Goal: Information Seeking & Learning: Learn about a topic

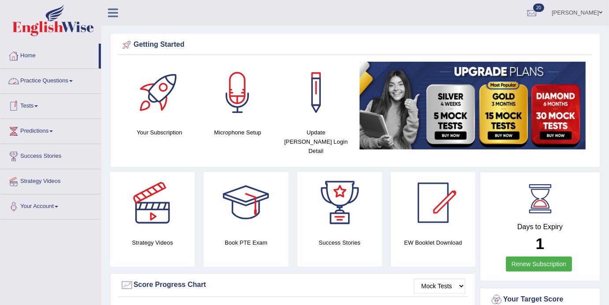
click at [27, 51] on link "Home" at bounding box center [49, 55] width 98 height 22
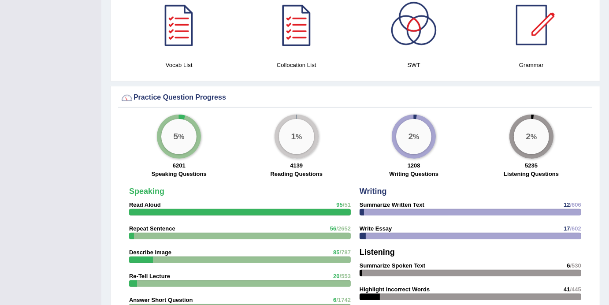
scroll to position [657, 0]
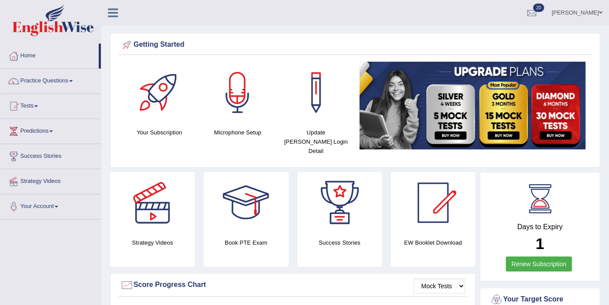
click at [80, 85] on link "Practice Questions" at bounding box center [50, 80] width 101 height 22
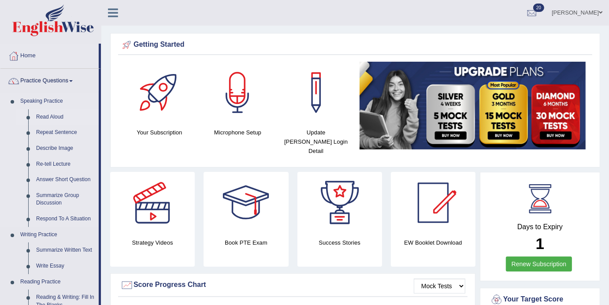
click at [51, 114] on link "Read Aloud" at bounding box center [65, 117] width 67 height 16
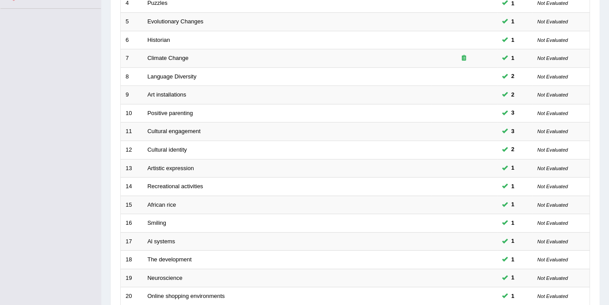
scroll to position [279, 0]
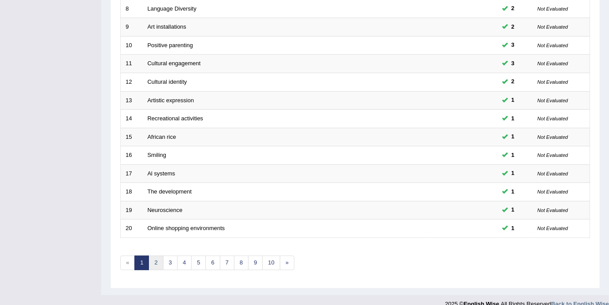
click at [156, 256] on link "2" at bounding box center [156, 263] width 15 height 15
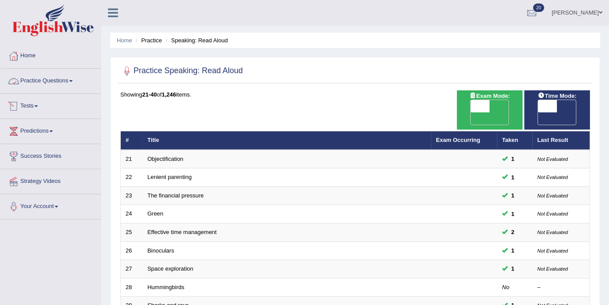
click at [73, 81] on span at bounding box center [71, 81] width 4 height 2
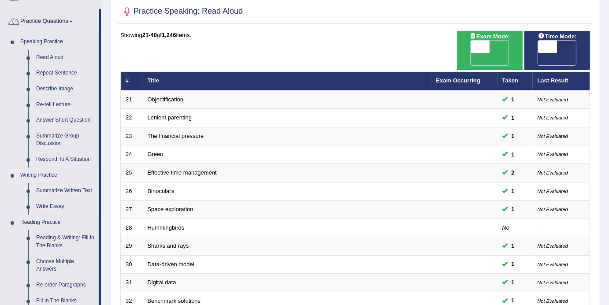
scroll to position [64, 0]
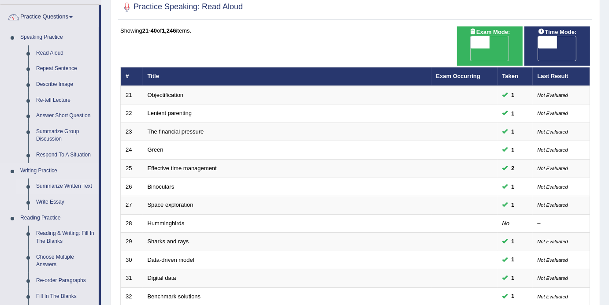
click at [64, 186] on link "Summarize Written Text" at bounding box center [65, 187] width 67 height 16
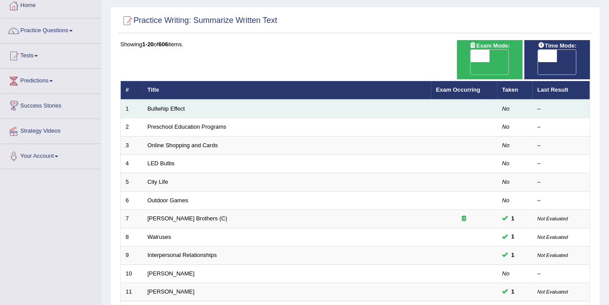
scroll to position [51, 0]
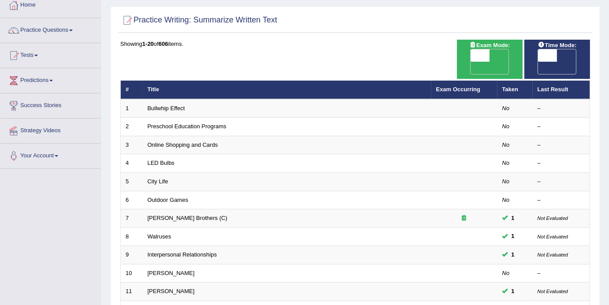
click at [555, 52] on span at bounding box center [547, 55] width 19 height 12
checkbox input "true"
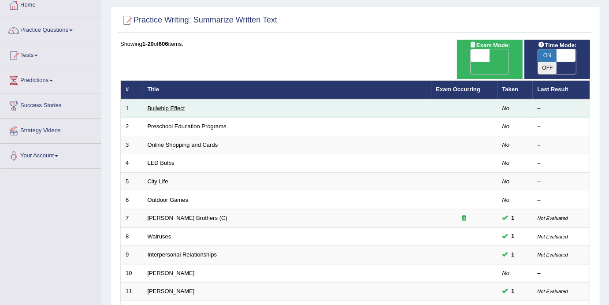
click at [164, 105] on link "Bullwhip Effect" at bounding box center [166, 108] width 37 height 7
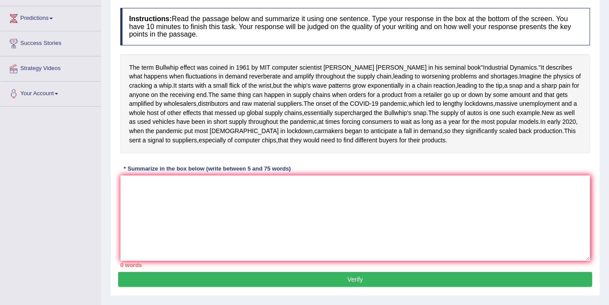
scroll to position [162, 0]
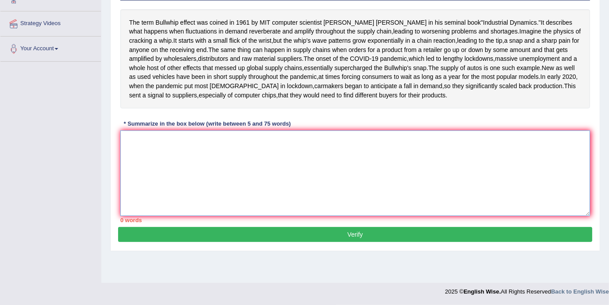
click at [178, 204] on textarea at bounding box center [355, 174] width 470 height 86
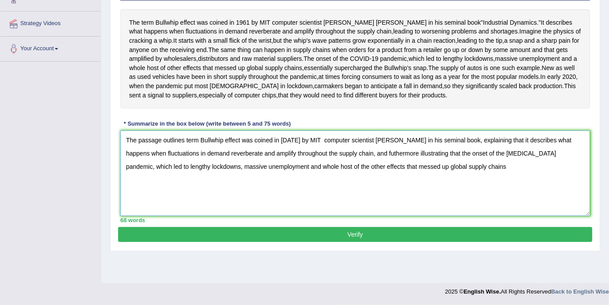
scroll to position [187, 0]
type textarea "The passage outlines term Bullwhip effect was coined in [DATE] by MIT computer …"
click at [359, 242] on button "Verify" at bounding box center [355, 234] width 474 height 15
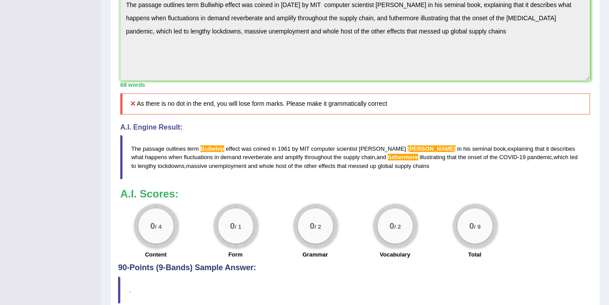
scroll to position [264, 0]
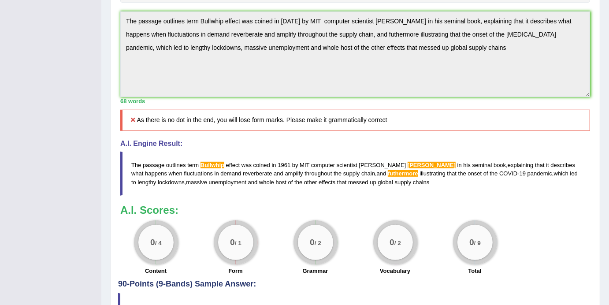
click at [194, 167] on div "Instructions: Read the passage below and summarize it using one sentence. Type …" at bounding box center [355, 66] width 474 height 427
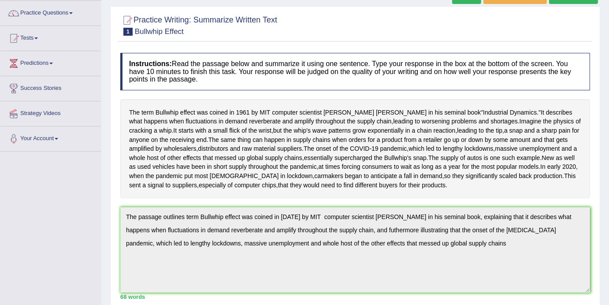
scroll to position [0, 0]
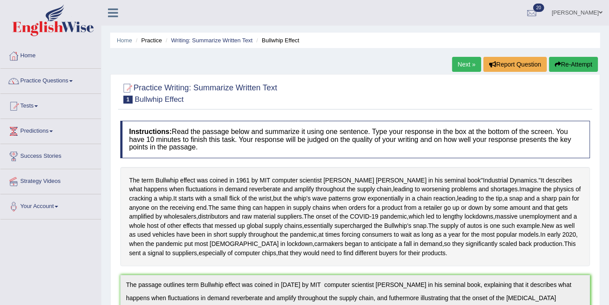
click at [464, 61] on link "Next »" at bounding box center [466, 64] width 29 height 15
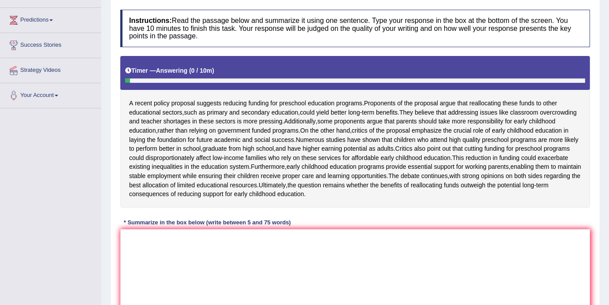
scroll to position [128, 0]
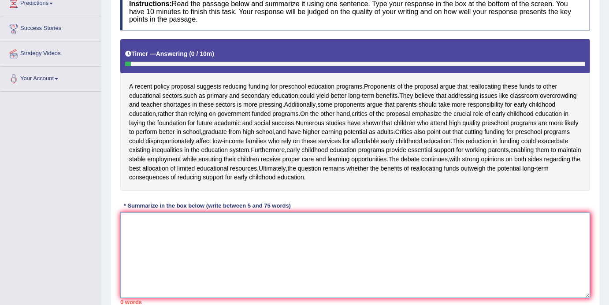
click at [138, 269] on textarea at bounding box center [355, 256] width 470 height 86
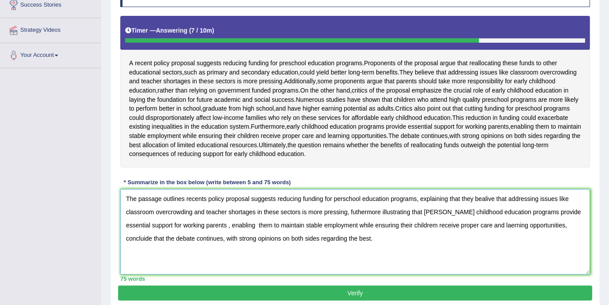
scroll to position [212, 0]
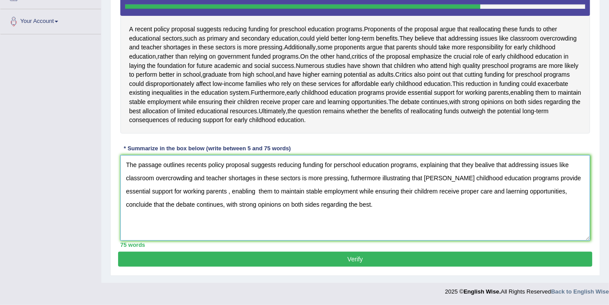
type textarea "The passage outlines recents policy proposal suggests reducing funding for pers…"
click at [361, 265] on button "Verify" at bounding box center [355, 259] width 474 height 15
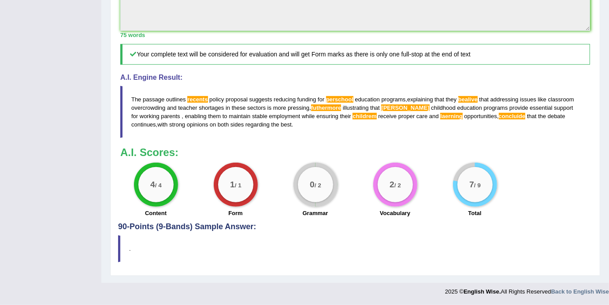
scroll to position [0, 0]
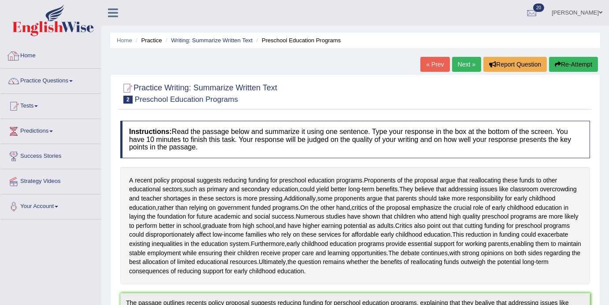
click at [29, 59] on link "Home" at bounding box center [50, 55] width 101 height 22
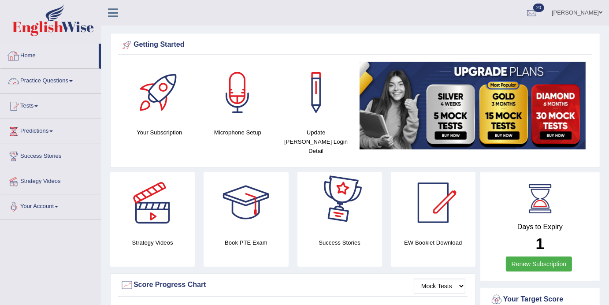
click at [41, 60] on link "Home" at bounding box center [49, 55] width 98 height 22
click at [45, 79] on link "Practice Questions" at bounding box center [50, 80] width 101 height 22
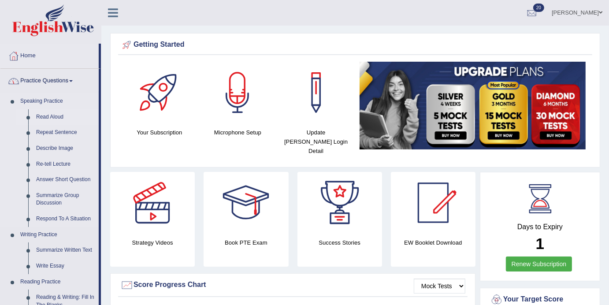
click at [51, 122] on link "Read Aloud" at bounding box center [65, 117] width 67 height 16
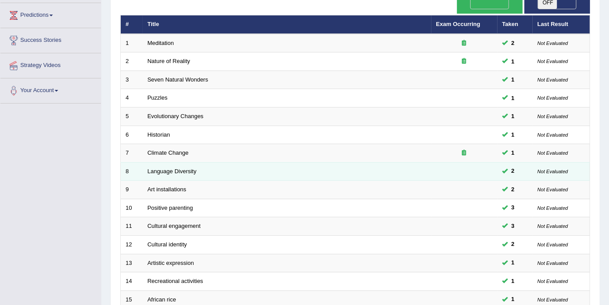
scroll to position [279, 0]
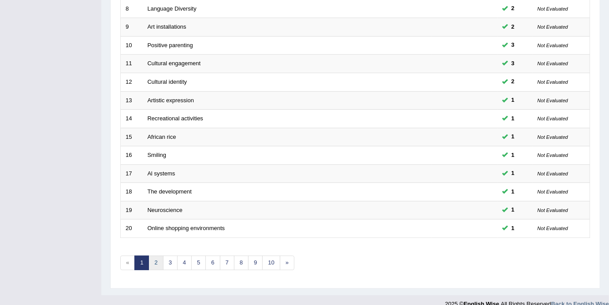
click at [160, 256] on link "2" at bounding box center [156, 263] width 15 height 15
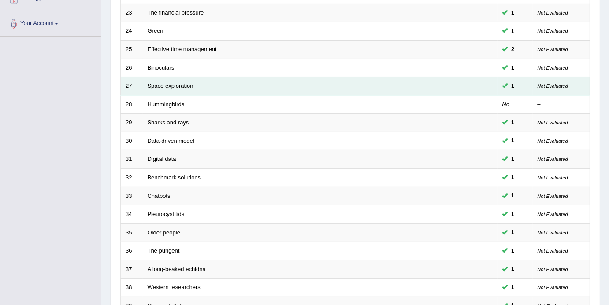
scroll to position [279, 0]
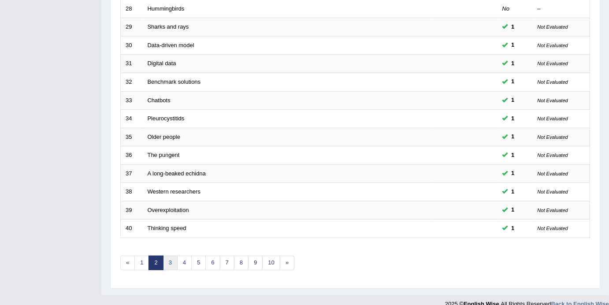
click at [165, 256] on link "3" at bounding box center [170, 263] width 15 height 15
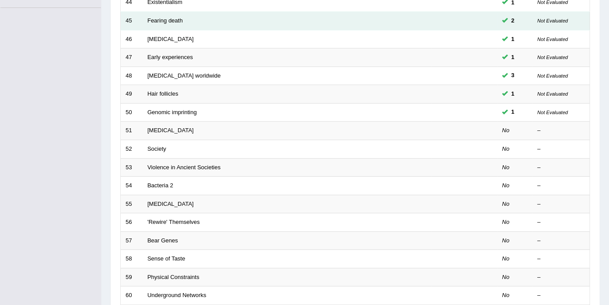
scroll to position [202, 0]
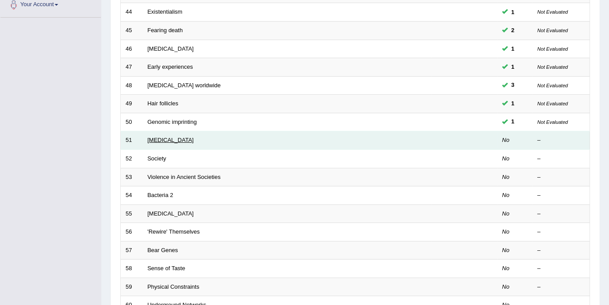
click at [177, 137] on link "[MEDICAL_DATA]" at bounding box center [171, 140] width 46 height 7
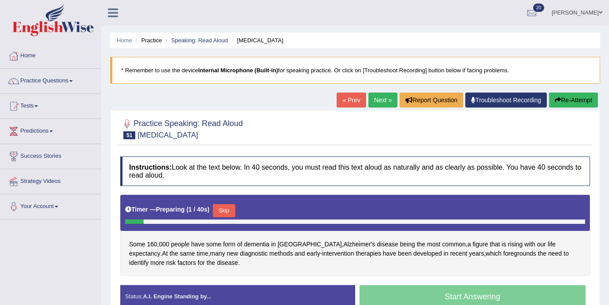
scroll to position [88, 0]
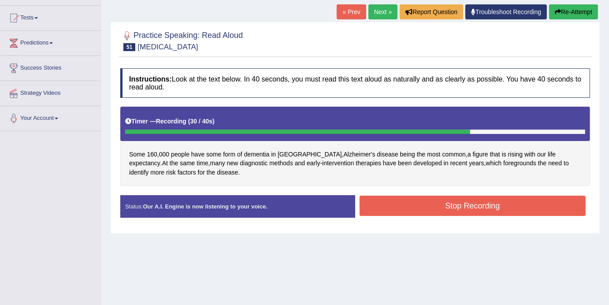
click at [459, 207] on button "Stop Recording" at bounding box center [473, 206] width 226 height 20
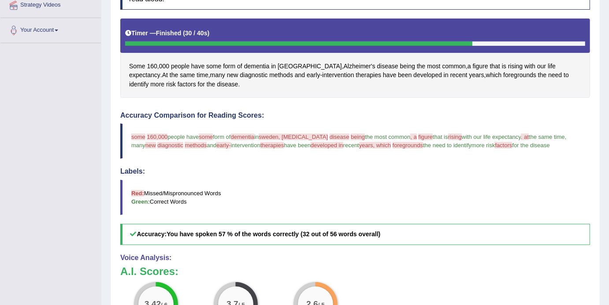
scroll to position [317, 0]
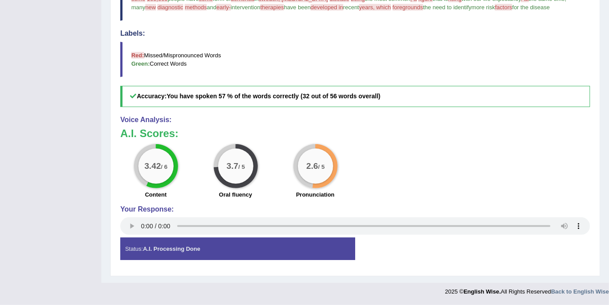
click at [459, 207] on h4 "Your Response:" at bounding box center [355, 209] width 470 height 8
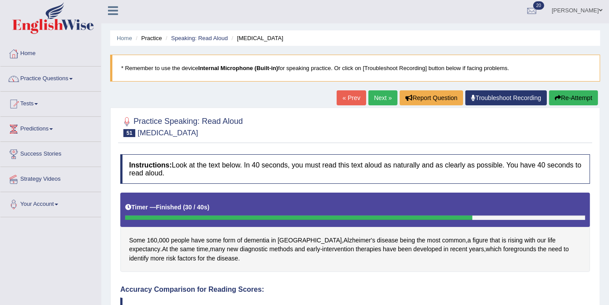
scroll to position [2, 0]
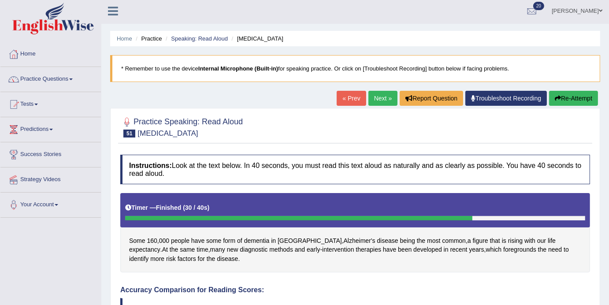
click at [379, 96] on link "Next »" at bounding box center [383, 98] width 29 height 15
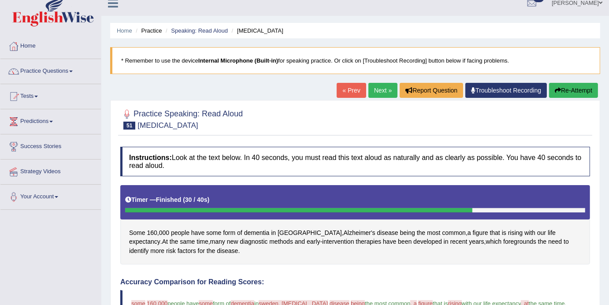
scroll to position [0, 0]
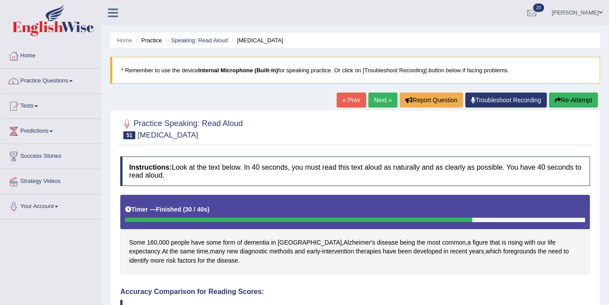
click at [376, 102] on link "Next »" at bounding box center [383, 100] width 29 height 15
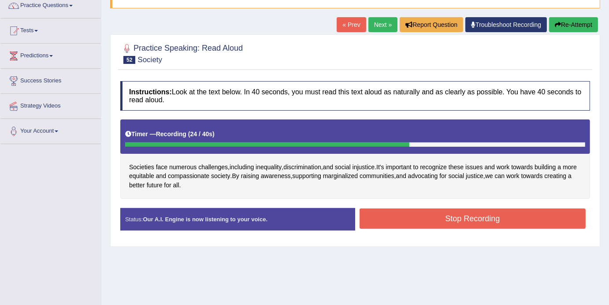
click at [523, 221] on button "Stop Recording" at bounding box center [473, 219] width 226 height 20
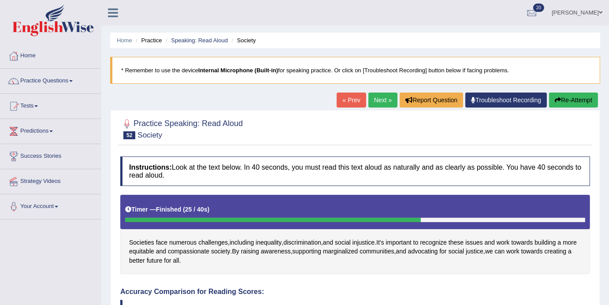
click at [380, 104] on link "Next »" at bounding box center [383, 100] width 29 height 15
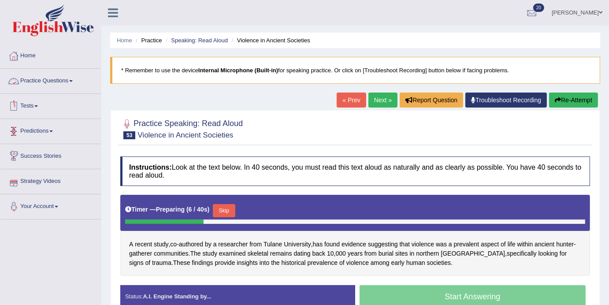
click at [78, 85] on link "Practice Questions" at bounding box center [50, 80] width 101 height 22
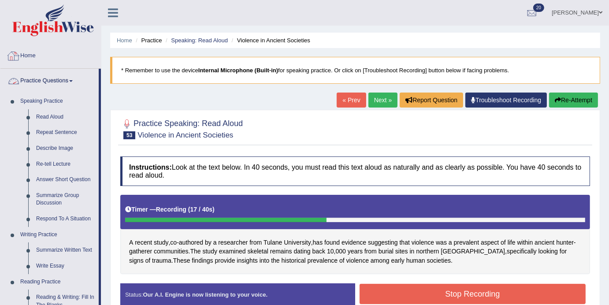
click at [35, 52] on link "Home" at bounding box center [50, 55] width 101 height 22
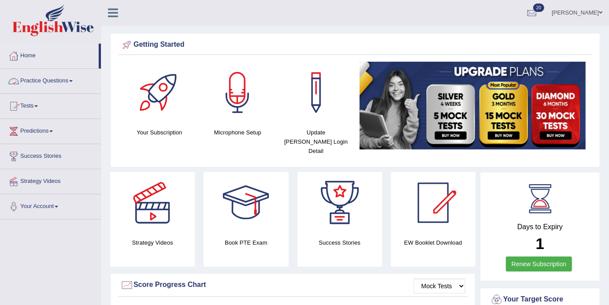
click at [73, 82] on span at bounding box center [71, 81] width 4 height 2
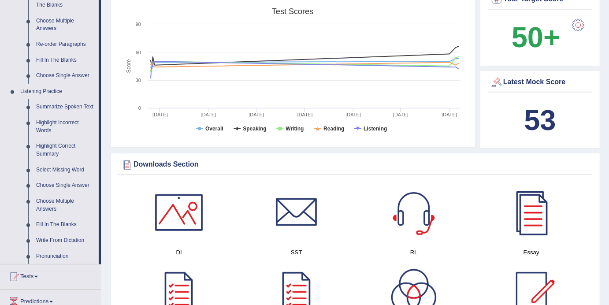
scroll to position [300, 0]
click at [53, 133] on link "Highlight Incorrect Words" at bounding box center [65, 127] width 67 height 23
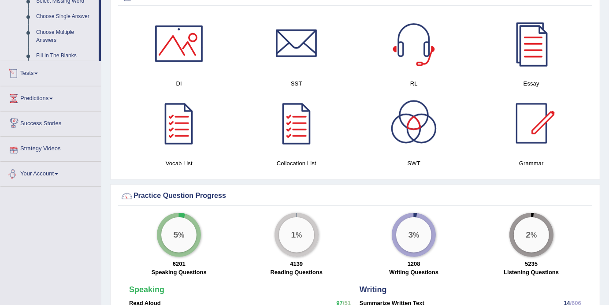
scroll to position [411, 0]
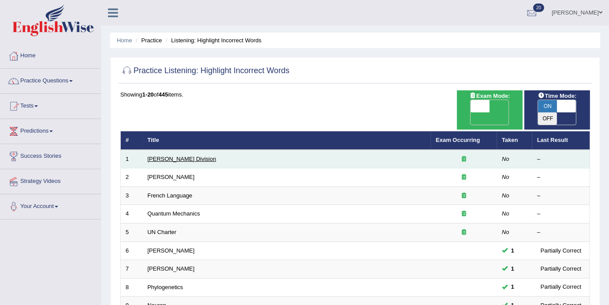
click at [174, 156] on link "[PERSON_NAME] Division" at bounding box center [182, 159] width 69 height 7
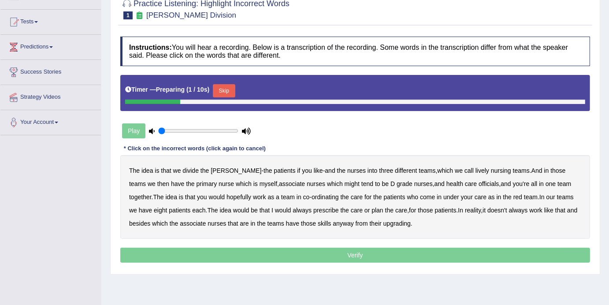
scroll to position [85, 0]
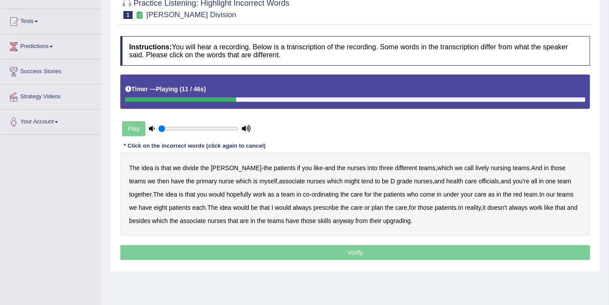
click at [476, 170] on b "lively" at bounding box center [483, 167] width 14 height 7
click at [470, 185] on div "The idea is that we divide the [PERSON_NAME] - the patients if you like - and t…" at bounding box center [355, 195] width 470 height 84
click at [479, 185] on b "officials" at bounding box center [489, 181] width 20 height 7
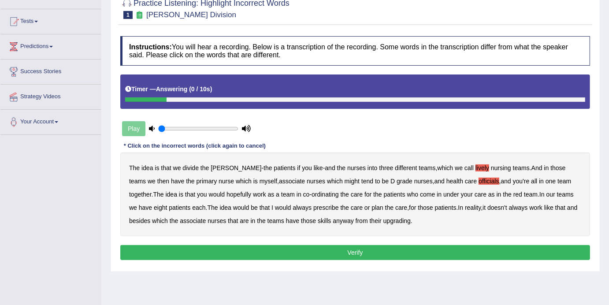
click at [396, 217] on b "upgrading" at bounding box center [397, 220] width 27 height 7
click at [361, 253] on button "Verify" at bounding box center [355, 252] width 470 height 15
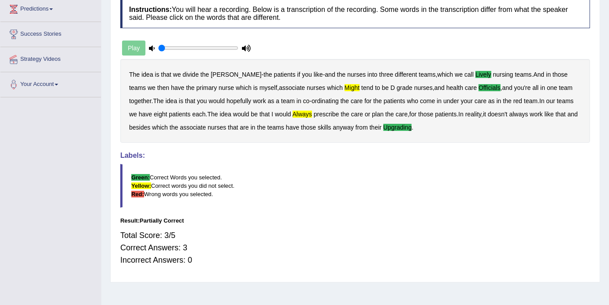
scroll to position [0, 0]
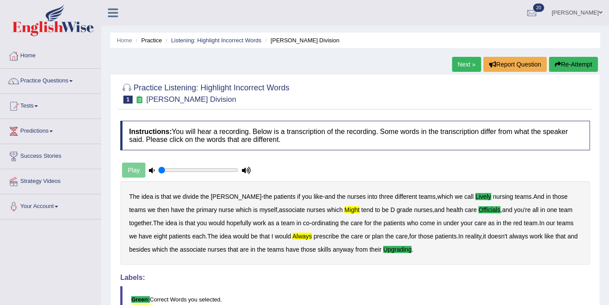
click at [464, 66] on link "Next »" at bounding box center [466, 64] width 29 height 15
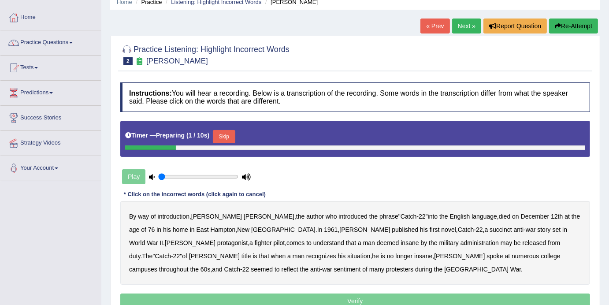
scroll to position [40, 0]
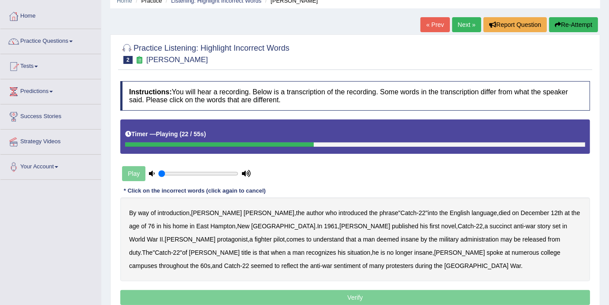
click at [490, 227] on b "succinct" at bounding box center [501, 226] width 22 height 7
click at [461, 241] on b "administration" at bounding box center [480, 239] width 38 height 7
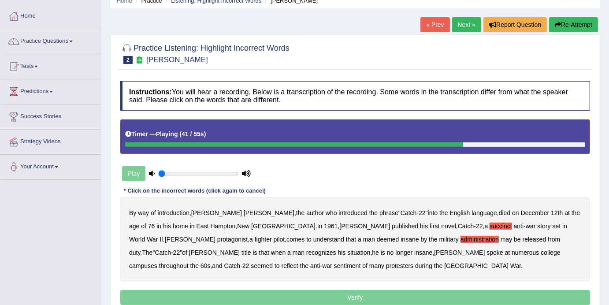
click at [347, 254] on b "situation" at bounding box center [358, 252] width 23 height 7
click at [299, 262] on b "reflect" at bounding box center [290, 265] width 17 height 7
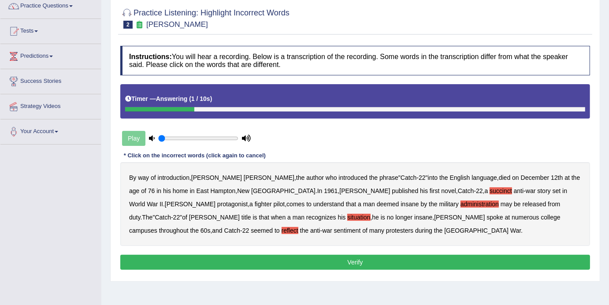
scroll to position [75, 0]
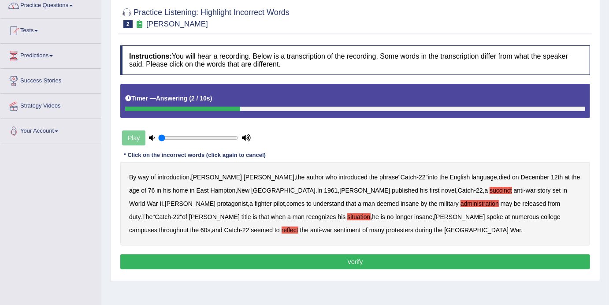
click at [360, 267] on button "Verify" at bounding box center [355, 261] width 470 height 15
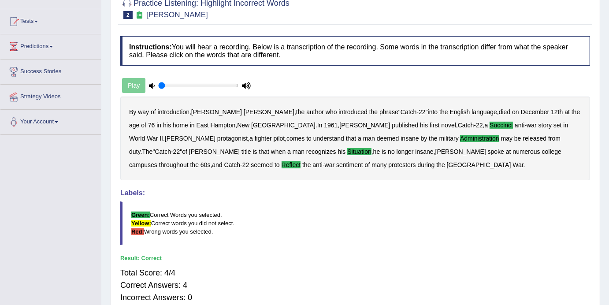
scroll to position [0, 0]
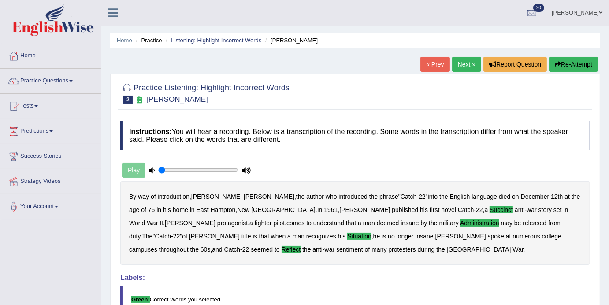
click at [462, 65] on link "Next »" at bounding box center [466, 64] width 29 height 15
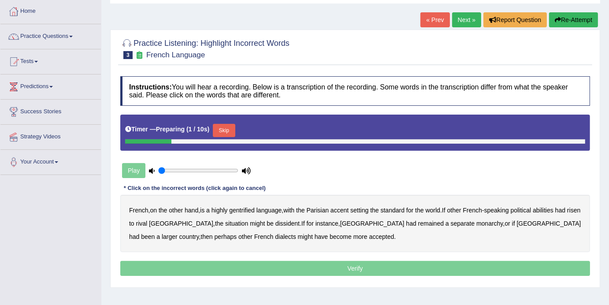
scroll to position [45, 0]
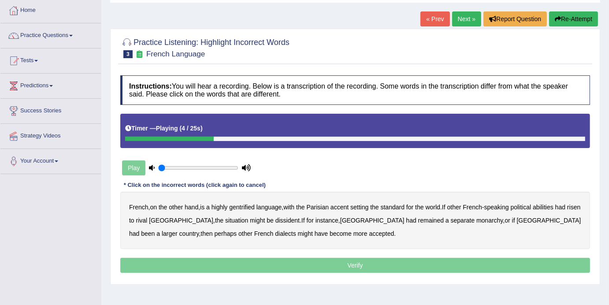
click at [251, 209] on b "gentrified" at bounding box center [242, 207] width 26 height 7
click at [554, 209] on b "abilities" at bounding box center [543, 207] width 21 height 7
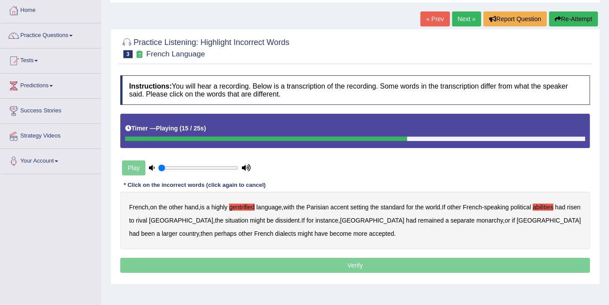
click at [276, 222] on b "dissident" at bounding box center [288, 220] width 24 height 7
click at [477, 222] on b "monarchy" at bounding box center [490, 220] width 26 height 7
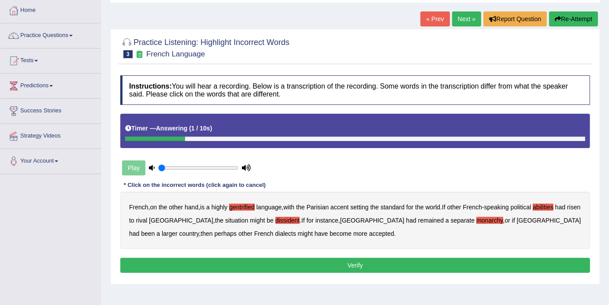
click at [364, 268] on button "Verify" at bounding box center [355, 265] width 470 height 15
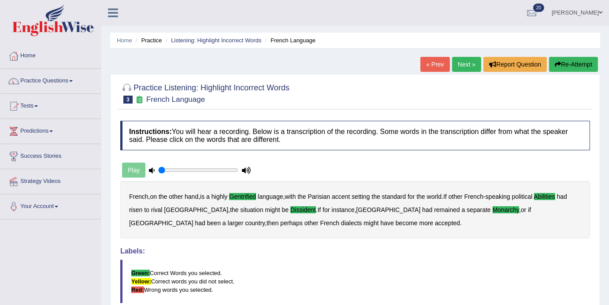
scroll to position [1, 0]
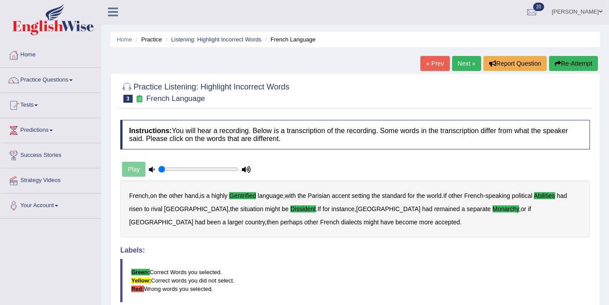
click at [464, 62] on link "Next »" at bounding box center [466, 63] width 29 height 15
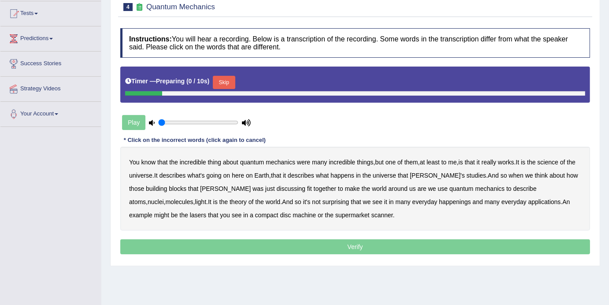
scroll to position [98, 0]
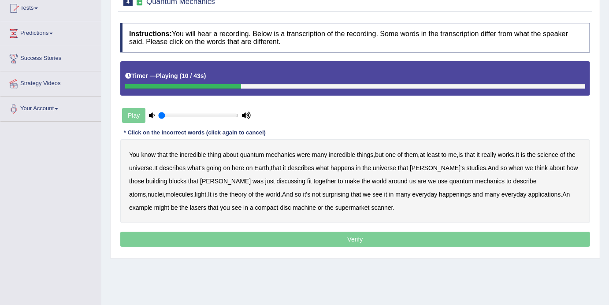
click at [559, 156] on b "science" at bounding box center [548, 154] width 21 height 7
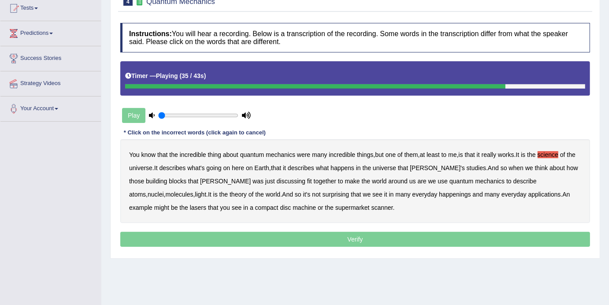
click at [439, 196] on b "happenings" at bounding box center [455, 194] width 32 height 7
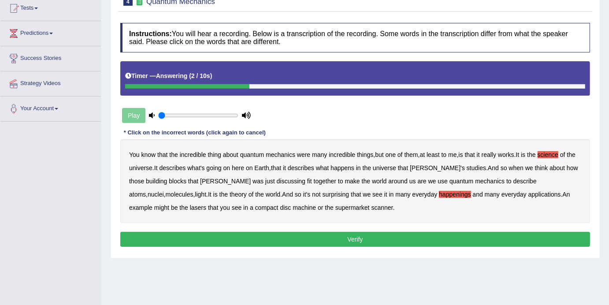
click at [293, 210] on b "machine" at bounding box center [304, 207] width 23 height 7
click at [368, 238] on button "Verify" at bounding box center [355, 239] width 470 height 15
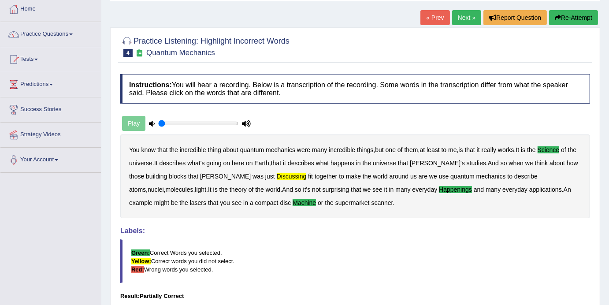
scroll to position [46, 0]
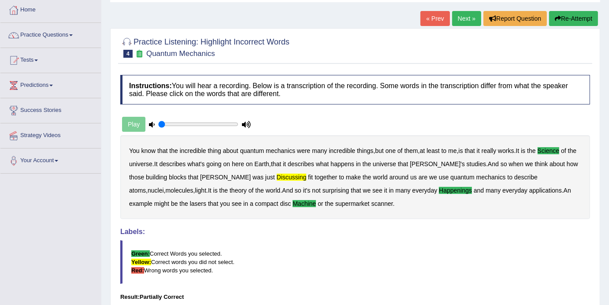
click at [461, 17] on link "Next »" at bounding box center [466, 18] width 29 height 15
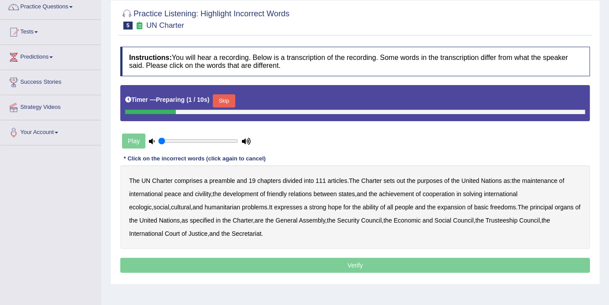
scroll to position [72, 0]
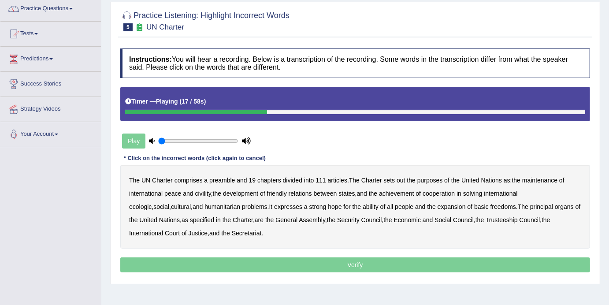
click at [210, 195] on b "civility" at bounding box center [203, 193] width 16 height 7
click at [152, 203] on b "ecologic" at bounding box center [140, 206] width 22 height 7
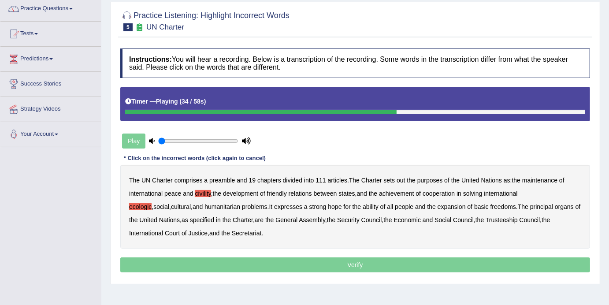
click at [343, 206] on div "The UN Charter comprises a preamble and 19 chapters divided into 111 articles .…" at bounding box center [355, 207] width 470 height 84
click at [363, 208] on b "ability" at bounding box center [371, 206] width 16 height 7
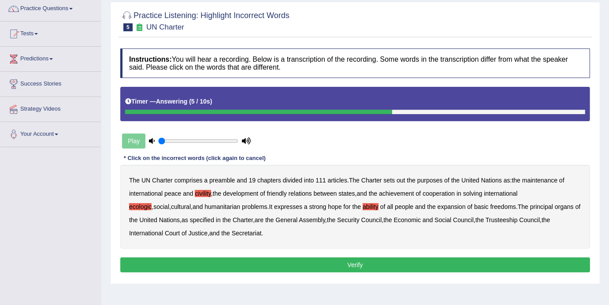
click at [362, 265] on button "Verify" at bounding box center [355, 265] width 470 height 15
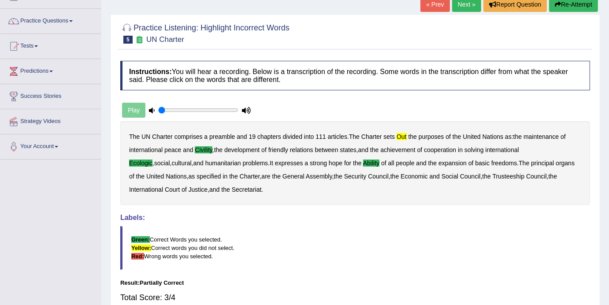
scroll to position [0, 0]
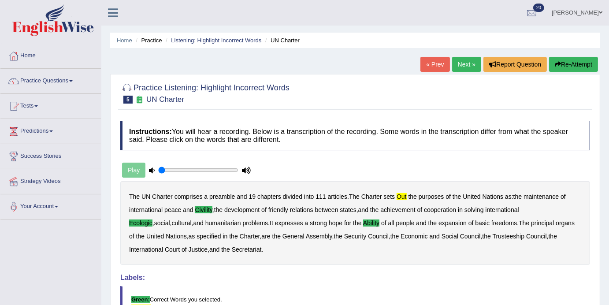
click at [466, 66] on link "Next »" at bounding box center [466, 64] width 29 height 15
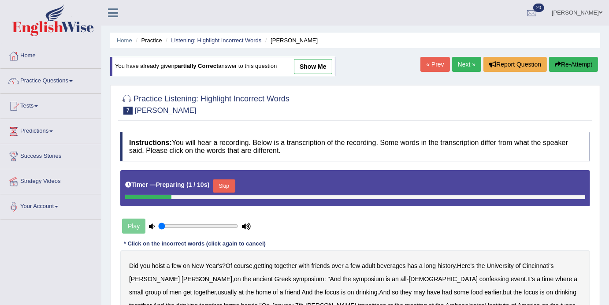
click at [461, 68] on link "Next »" at bounding box center [466, 64] width 29 height 15
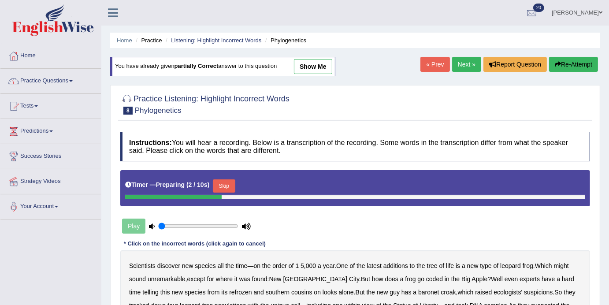
click at [78, 82] on link "Practice Questions" at bounding box center [50, 80] width 101 height 22
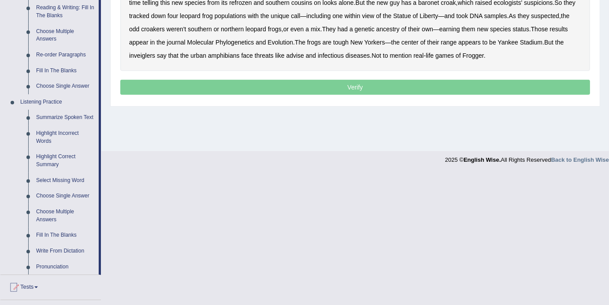
scroll to position [350, 0]
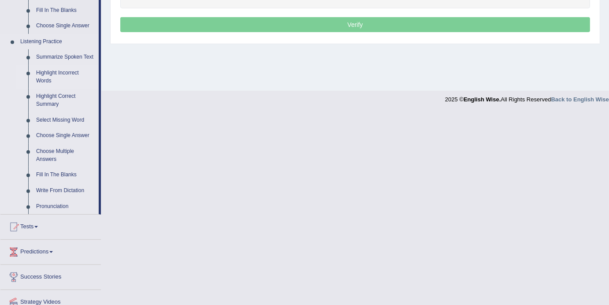
click at [60, 79] on link "Highlight Incorrect Words" at bounding box center [65, 76] width 67 height 23
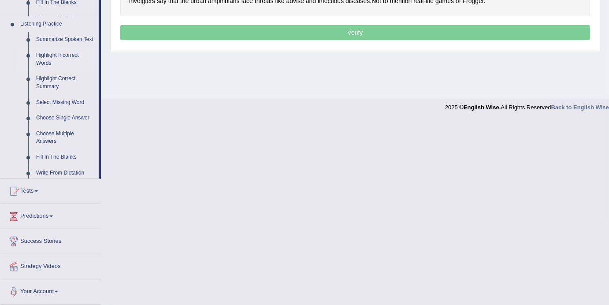
scroll to position [157, 0]
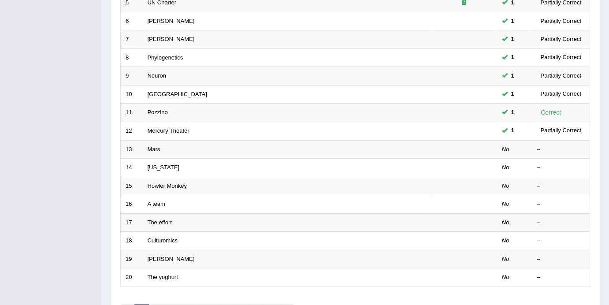
scroll to position [242, 0]
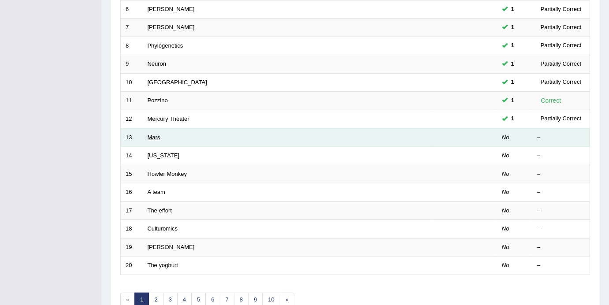
click at [156, 134] on link "Mars" at bounding box center [154, 137] width 13 height 7
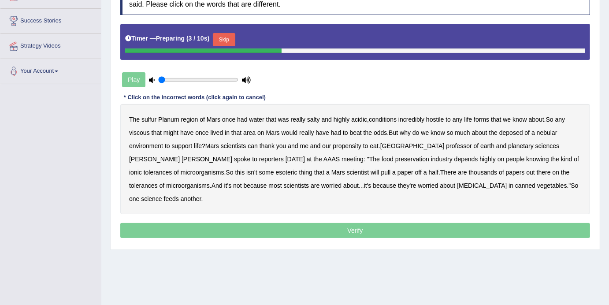
scroll to position [137, 0]
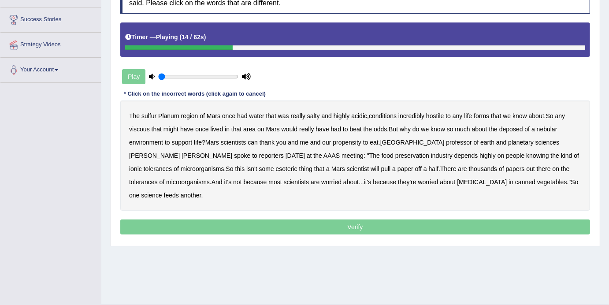
click at [145, 131] on b "viscous" at bounding box center [139, 129] width 21 height 7
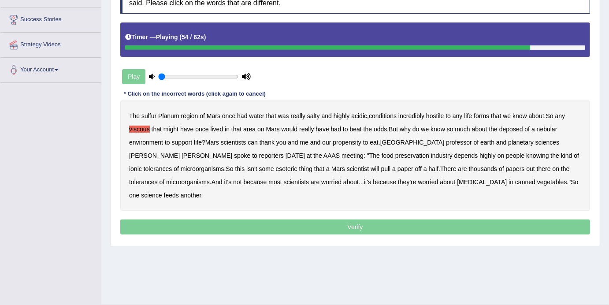
click at [321, 184] on b "worried" at bounding box center [331, 182] width 20 height 7
click at [321, 183] on b "worried" at bounding box center [331, 182] width 20 height 7
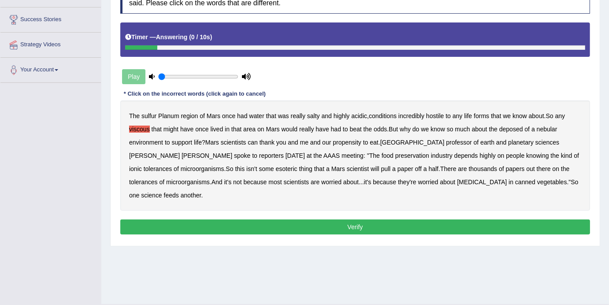
click at [383, 220] on button "Verify" at bounding box center [355, 227] width 470 height 15
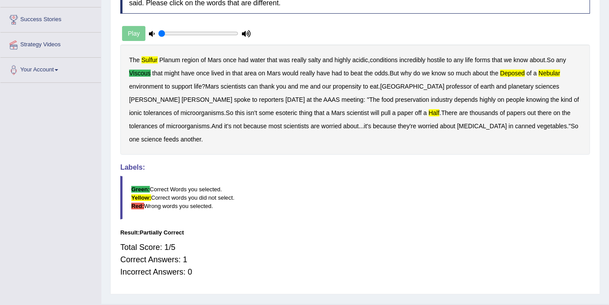
scroll to position [0, 0]
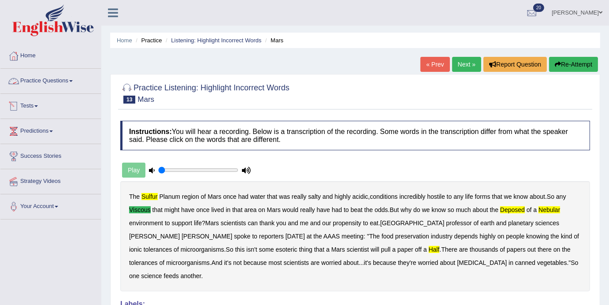
click at [75, 79] on link "Practice Questions" at bounding box center [50, 80] width 101 height 22
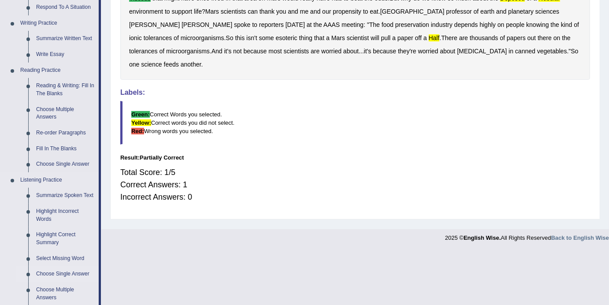
scroll to position [302, 0]
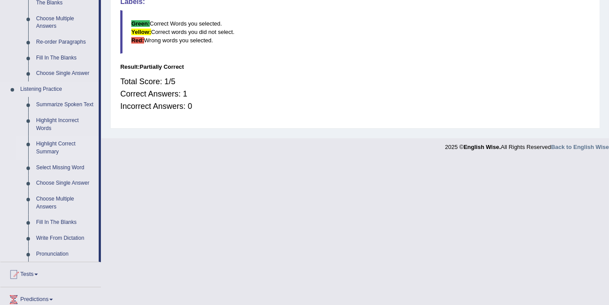
click at [51, 151] on link "Highlight Correct Summary" at bounding box center [65, 147] width 67 height 23
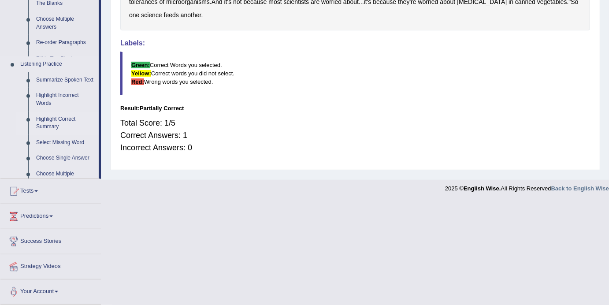
scroll to position [157, 0]
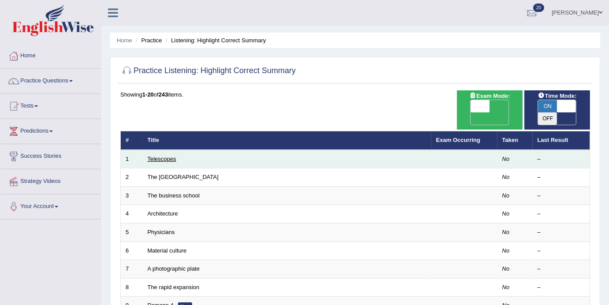
click at [160, 156] on link "Telescopes" at bounding box center [162, 159] width 29 height 7
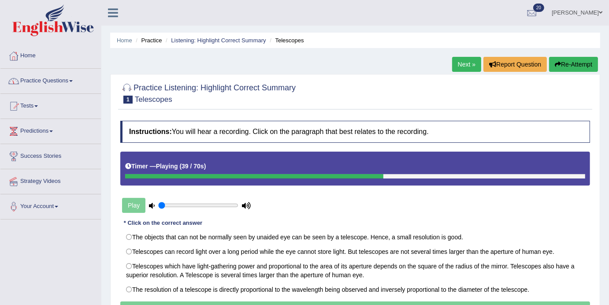
click at [73, 81] on span at bounding box center [71, 81] width 4 height 2
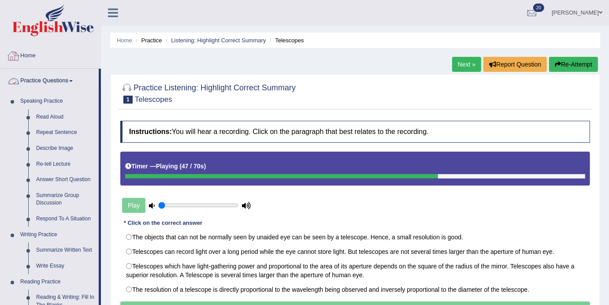
click at [33, 58] on link "Home" at bounding box center [50, 55] width 101 height 22
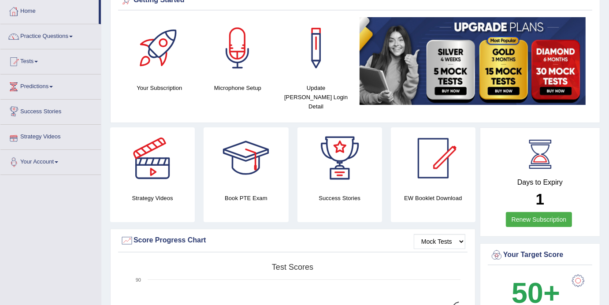
scroll to position [46, 0]
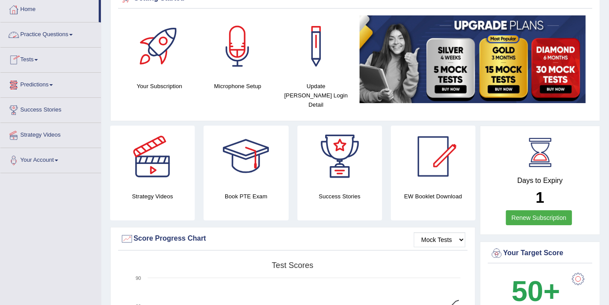
click at [72, 37] on link "Practice Questions" at bounding box center [50, 33] width 101 height 22
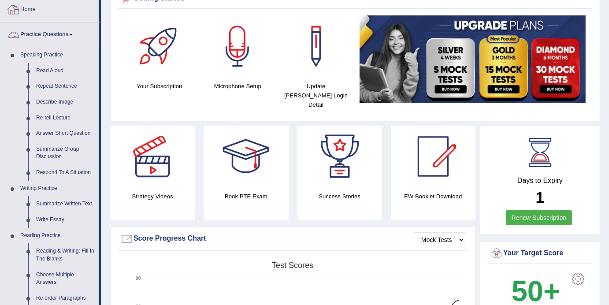
scroll to position [0, 0]
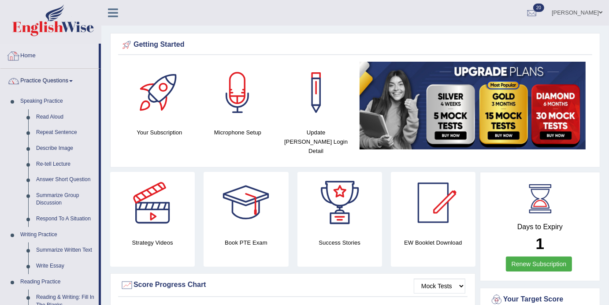
click at [27, 60] on link "Home" at bounding box center [49, 55] width 98 height 22
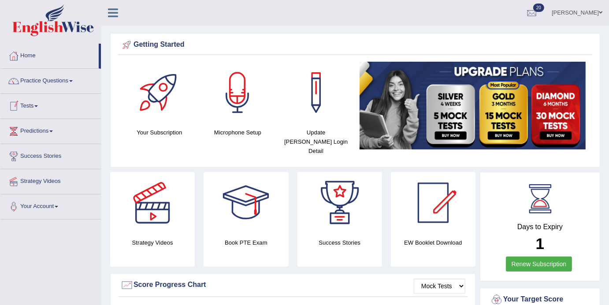
click at [38, 106] on span at bounding box center [36, 106] width 4 height 2
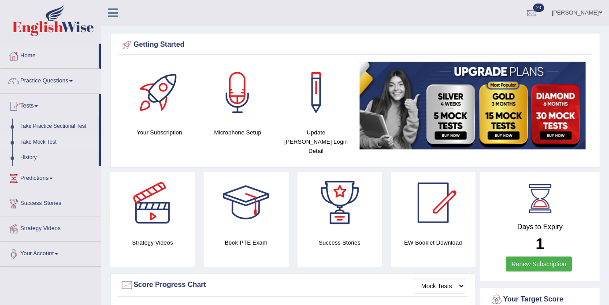
click at [40, 145] on link "Take Mock Test" at bounding box center [57, 142] width 82 height 16
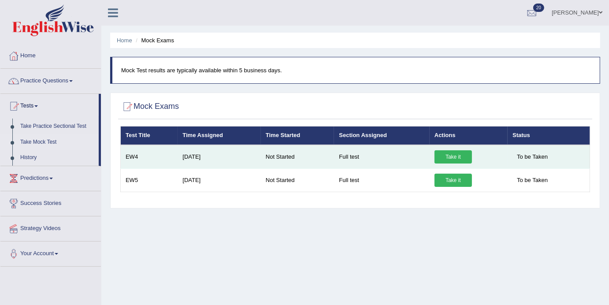
click at [453, 162] on link "Take it" at bounding box center [453, 156] width 37 height 13
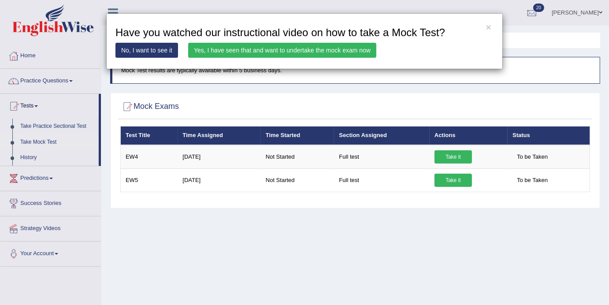
click at [249, 45] on link "Yes, I have seen that and want to undertake the mock exam now" at bounding box center [282, 50] width 188 height 15
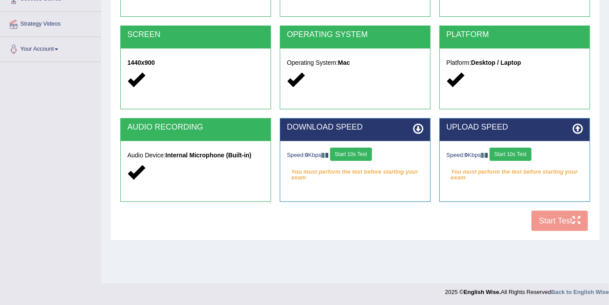
click at [359, 150] on button "Start 10s Test" at bounding box center [351, 154] width 42 height 13
click at [516, 156] on button "Start 10s Test" at bounding box center [511, 154] width 42 height 13
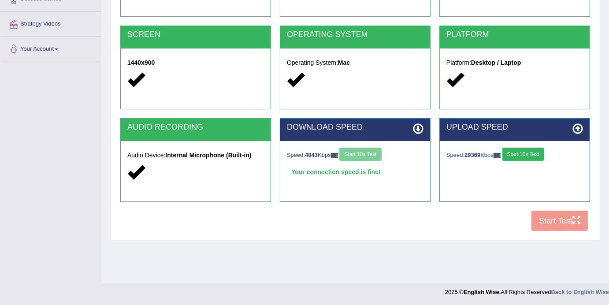
click at [554, 222] on div "COOKIES Cookies Enabled JAVASCRIPT Javascript Enabled BROWSER Browser: Chrome S…" at bounding box center [355, 84] width 474 height 303
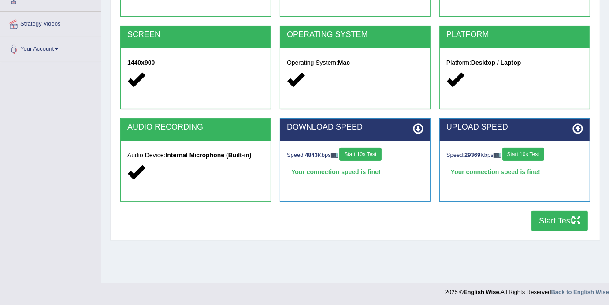
click at [554, 222] on button "Start Test" at bounding box center [560, 221] width 56 height 20
